Goal: Find specific page/section: Find specific page/section

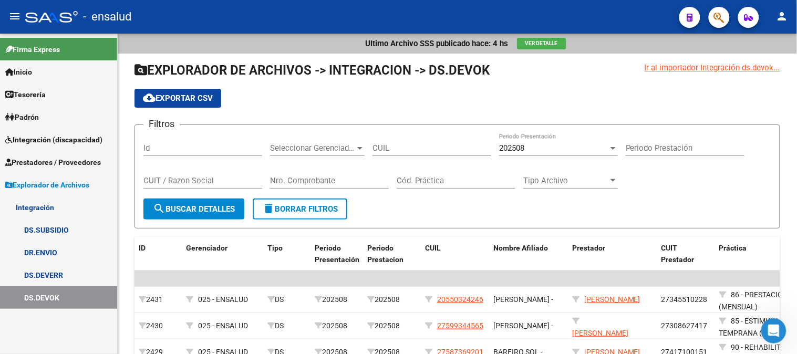
scroll to position [150, 0]
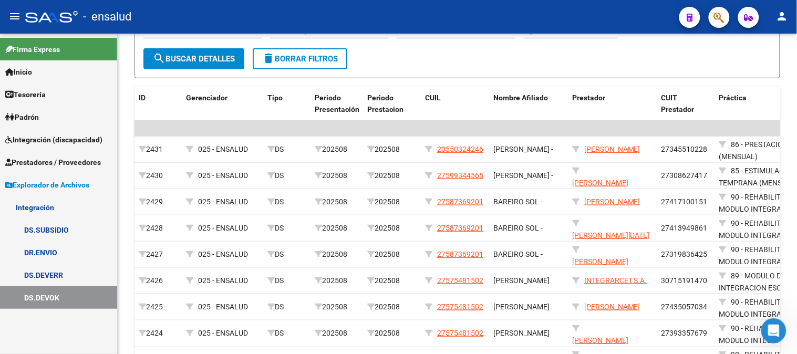
click at [38, 275] on link "DS.DEVERR" at bounding box center [58, 275] width 117 height 23
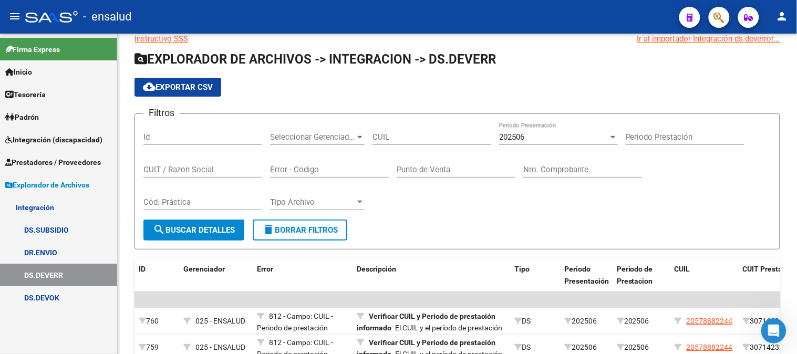
scroll to position [108, 0]
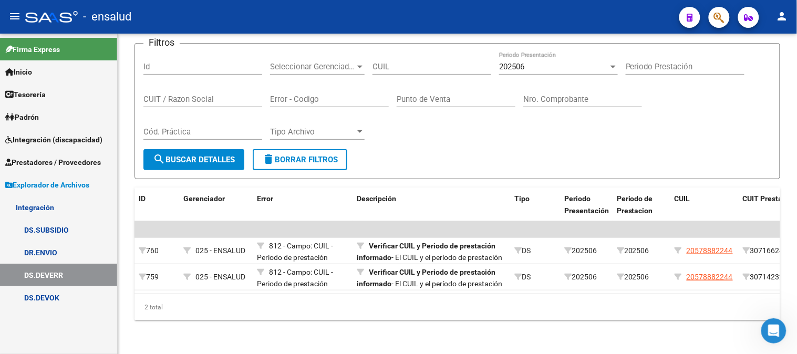
drag, startPoint x: 35, startPoint y: 292, endPoint x: 50, endPoint y: 295, distance: 15.6
click at [34, 292] on link "DS.DEVOK" at bounding box center [58, 297] width 117 height 23
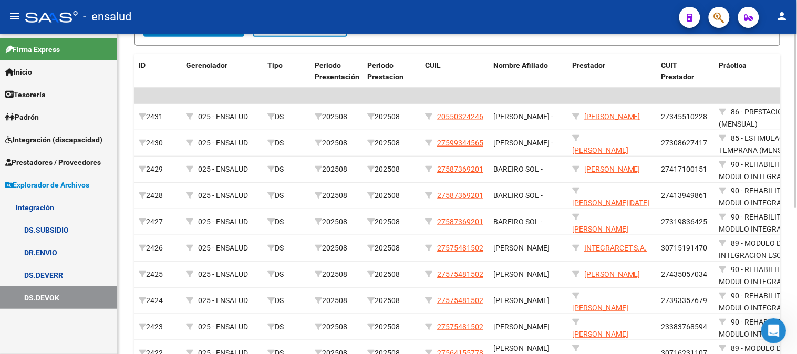
scroll to position [233, 0]
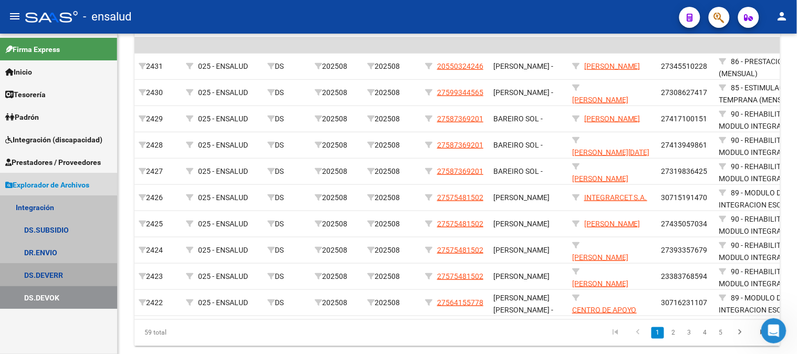
click at [35, 276] on link "DS.DEVERR" at bounding box center [58, 275] width 117 height 23
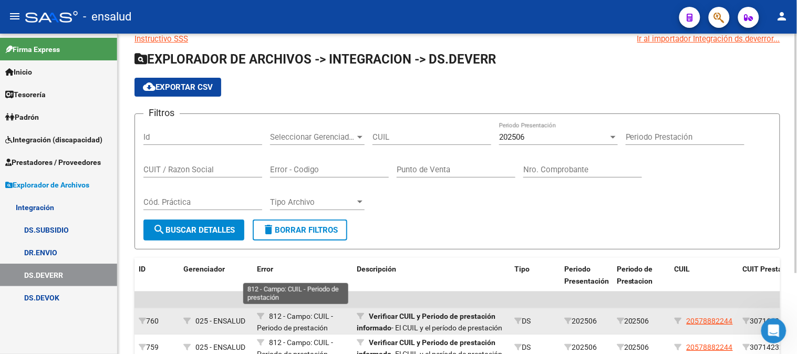
scroll to position [108, 0]
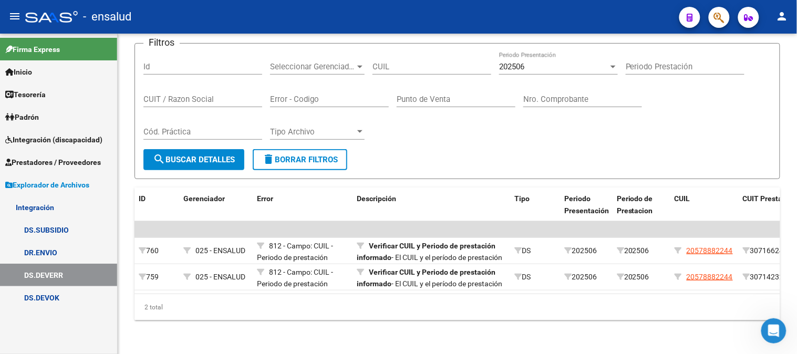
click at [35, 297] on link "DS.DEVOK" at bounding box center [58, 297] width 117 height 23
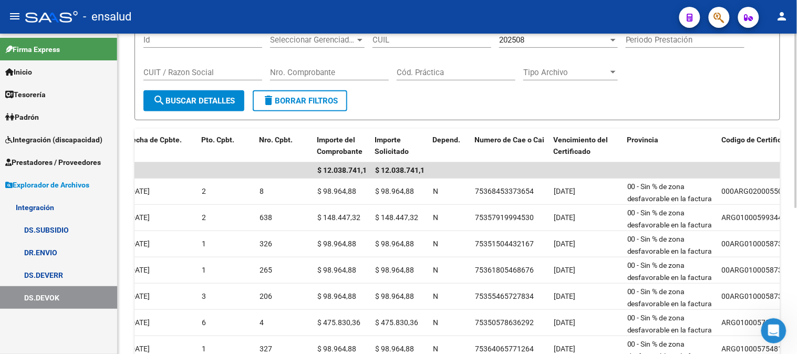
scroll to position [34, 0]
